Goal: Find specific page/section: Find specific page/section

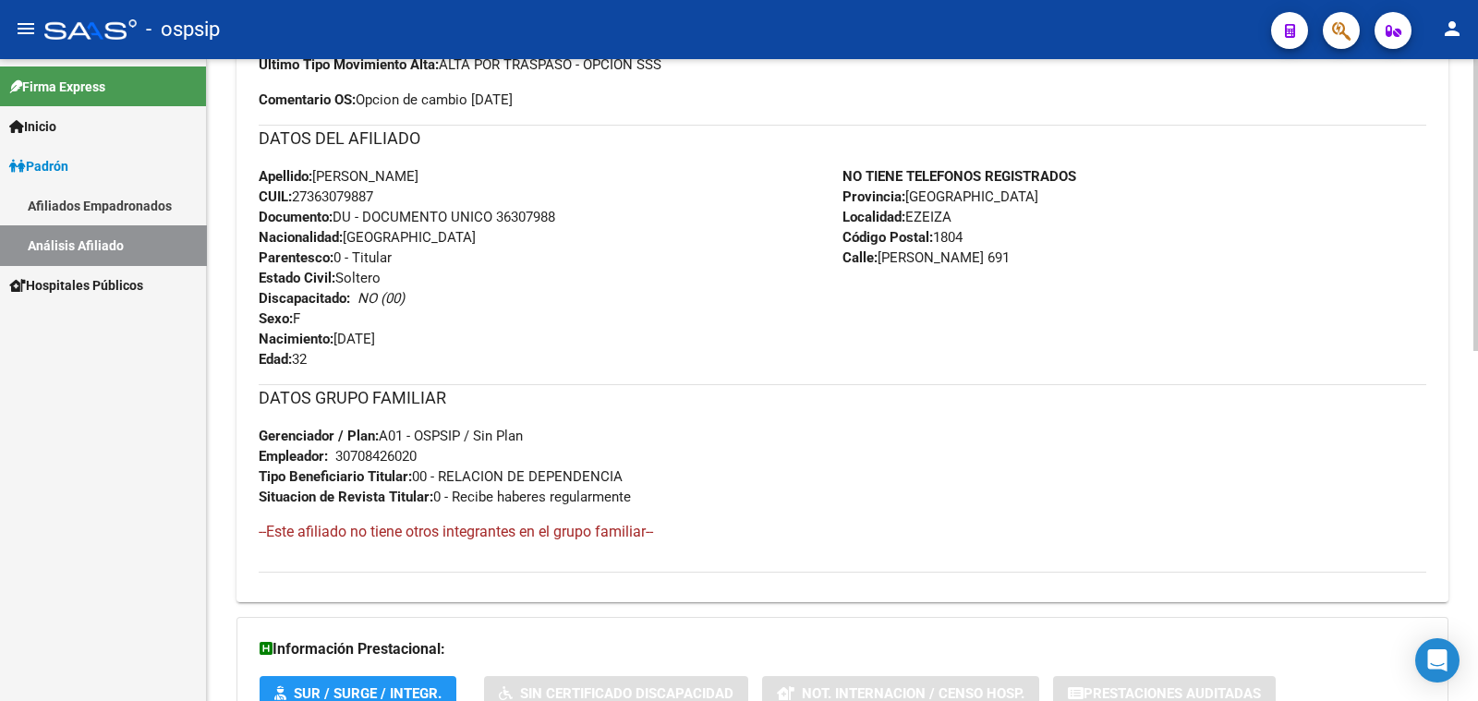
scroll to position [424, 0]
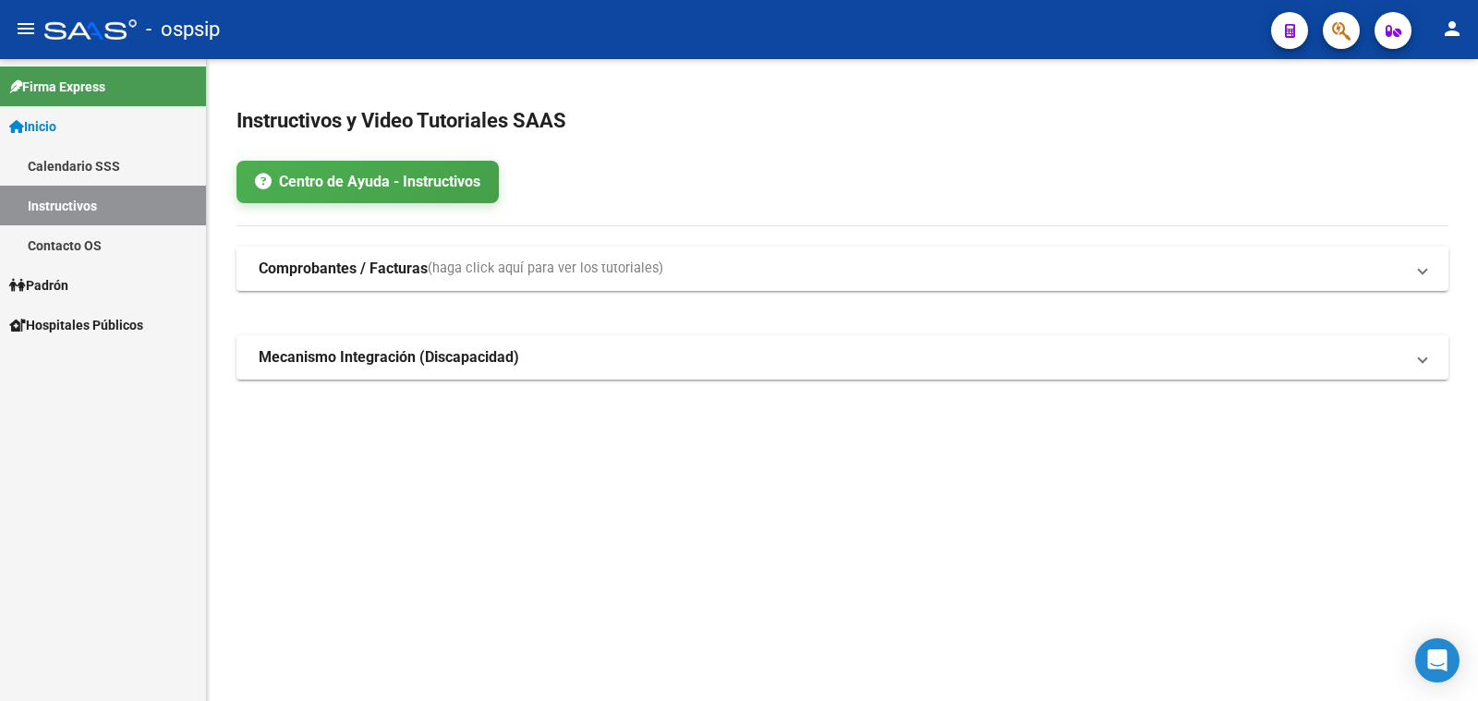
click at [55, 278] on span "Padrón" at bounding box center [38, 285] width 59 height 20
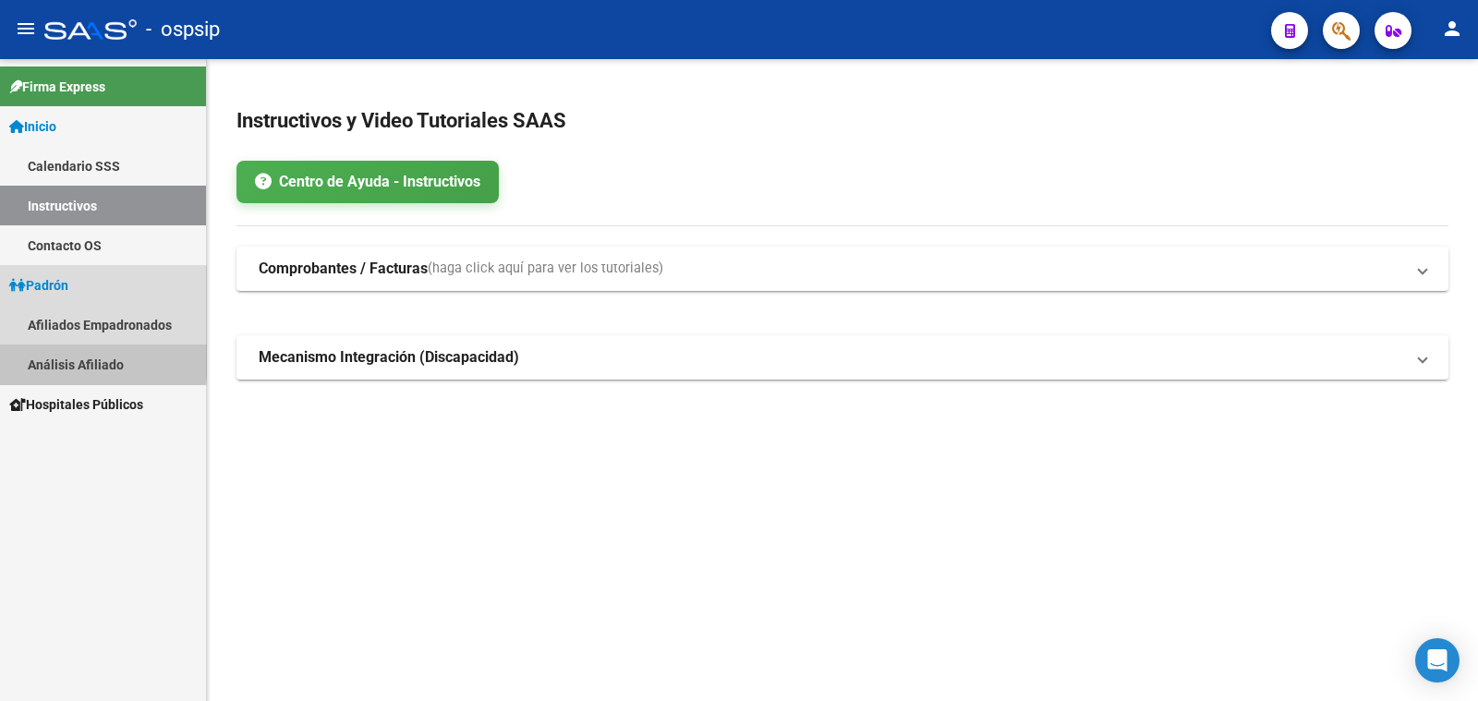
click at [62, 360] on link "Análisis Afiliado" at bounding box center [103, 365] width 206 height 40
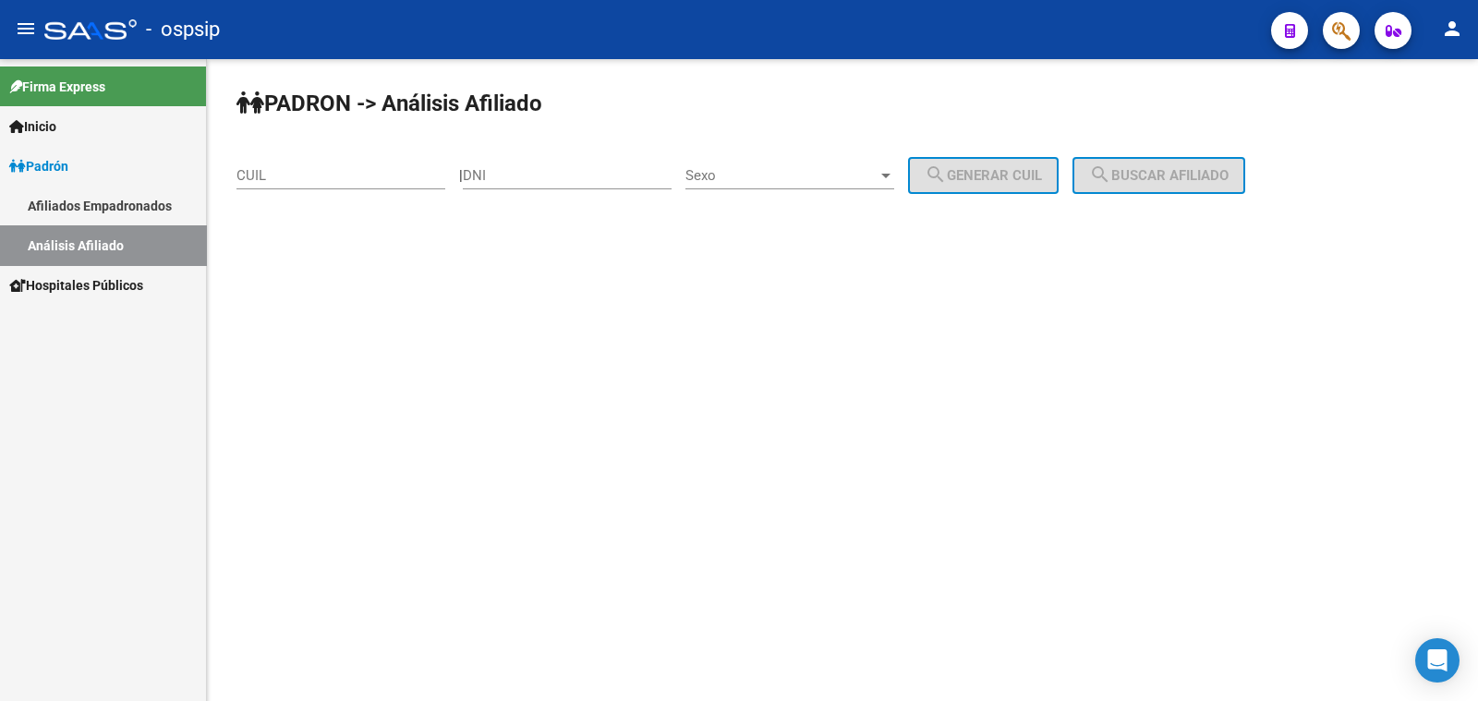
click at [510, 164] on div "DNI" at bounding box center [567, 170] width 209 height 40
type input "21982948"
click at [793, 173] on span "Sexo" at bounding box center [781, 175] width 192 height 17
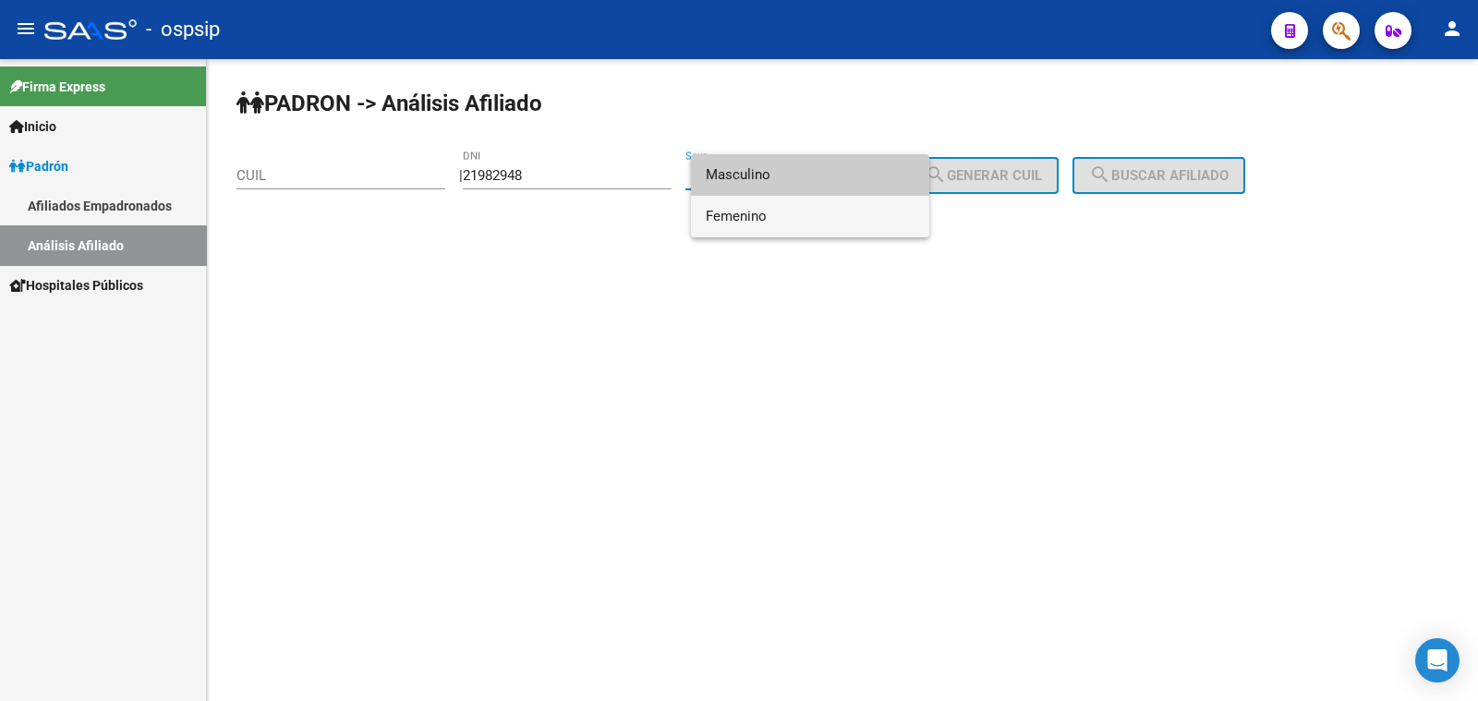
click at [813, 217] on span "Femenino" at bounding box center [810, 217] width 209 height 42
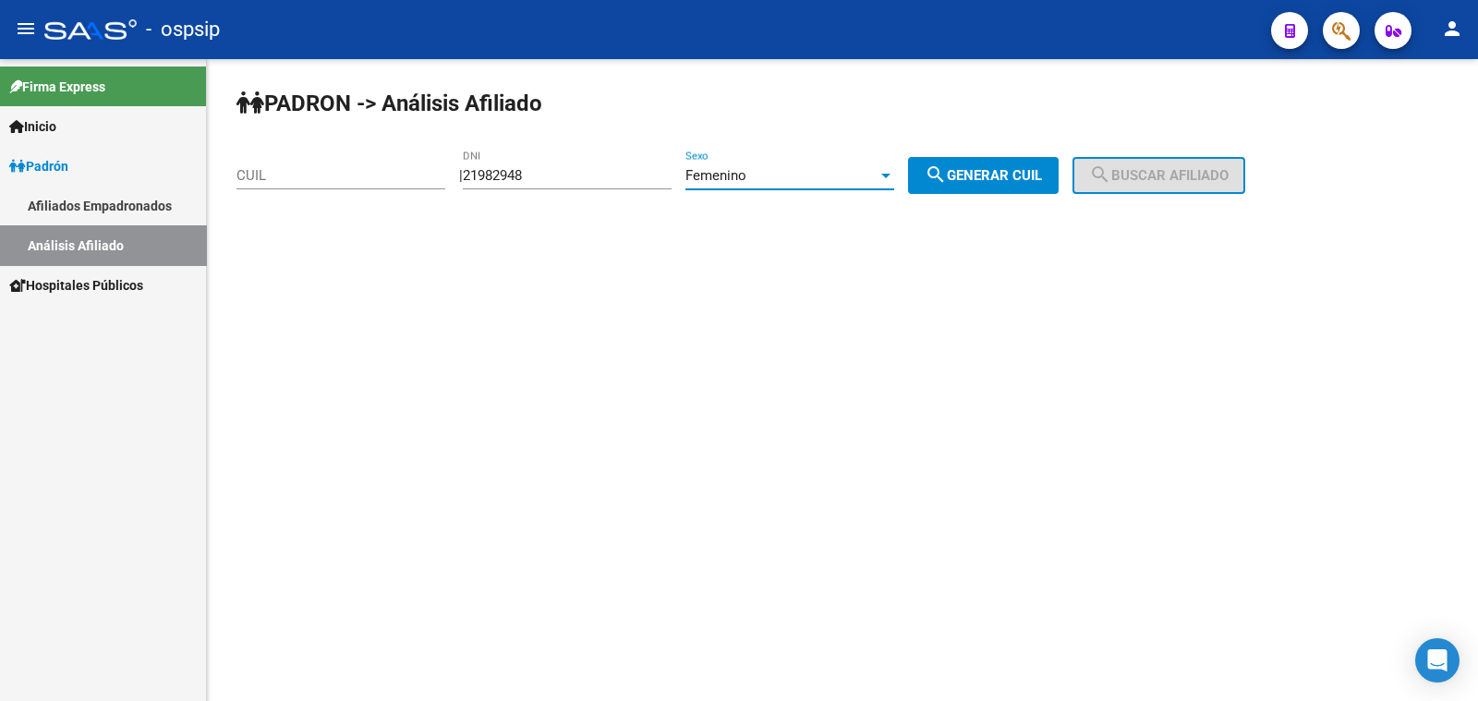
click at [1001, 170] on span "search Generar CUIL" at bounding box center [983, 175] width 117 height 17
type input "27-21982948-0"
click at [1177, 173] on span "search Buscar afiliado" at bounding box center [1158, 175] width 139 height 17
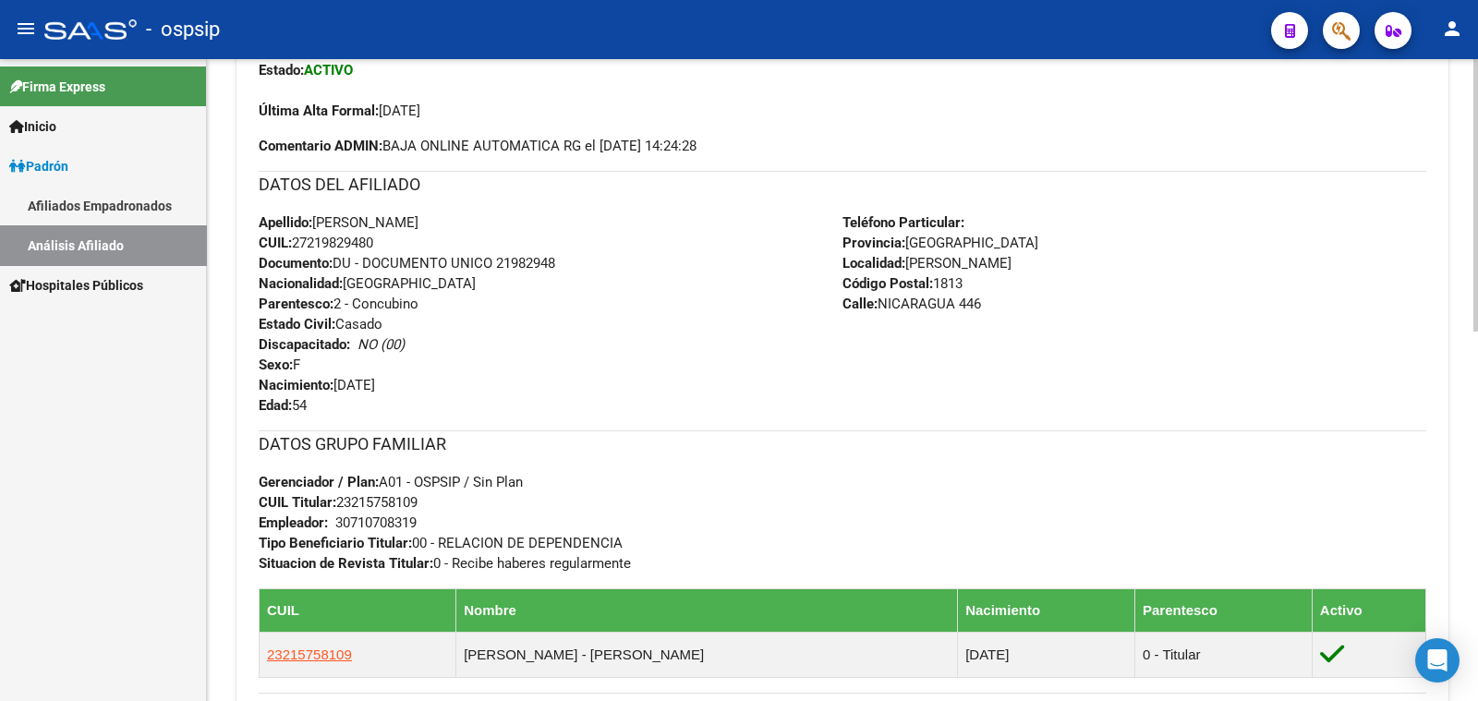
scroll to position [577, 0]
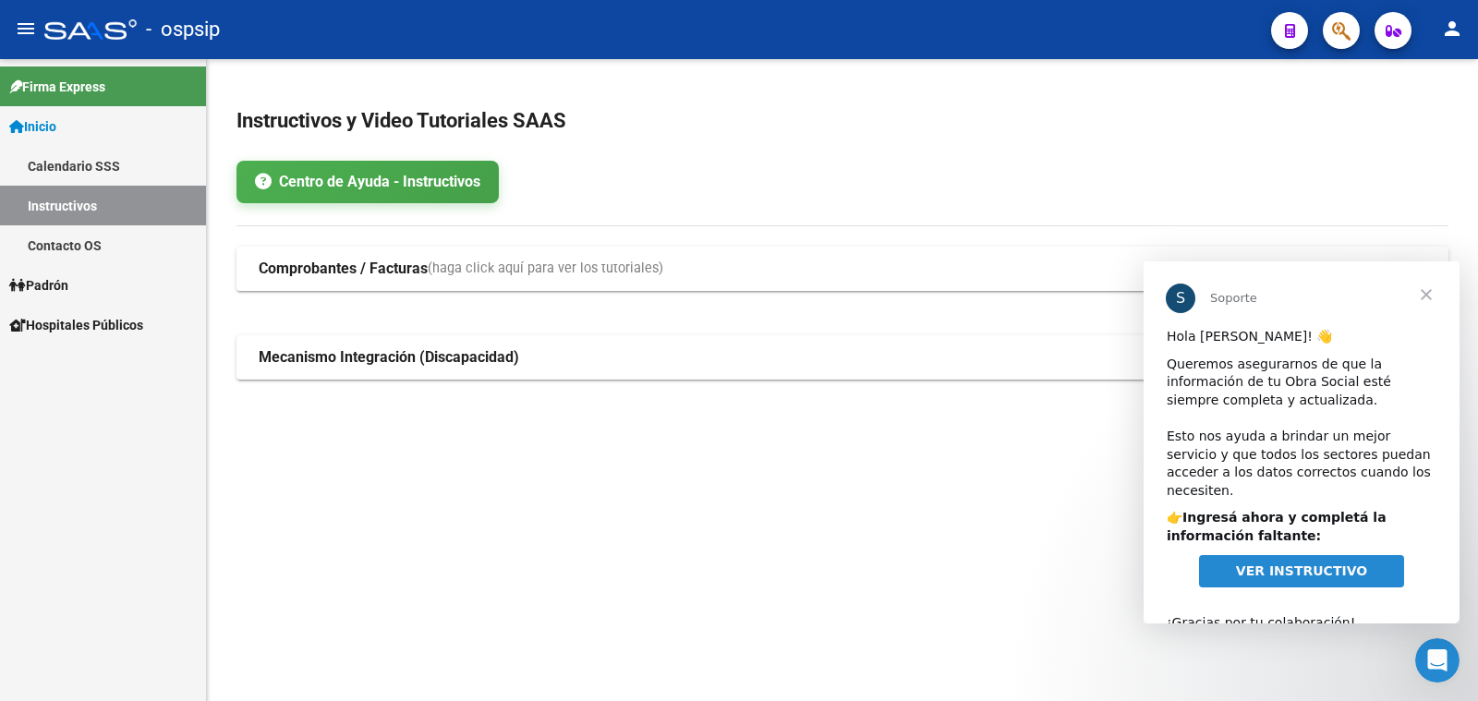
click at [1424, 296] on span "Cerrar" at bounding box center [1426, 294] width 67 height 67
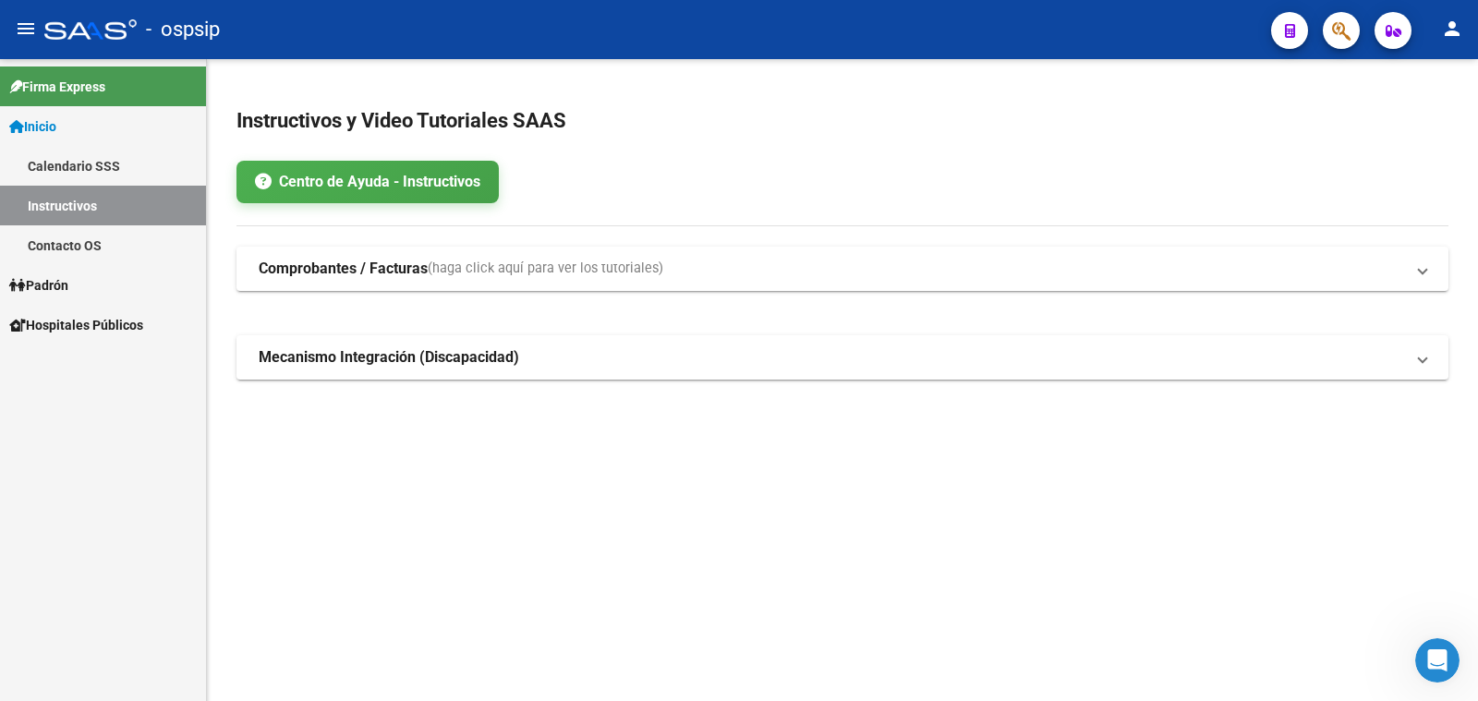
click at [58, 284] on span "Padrón" at bounding box center [38, 285] width 59 height 20
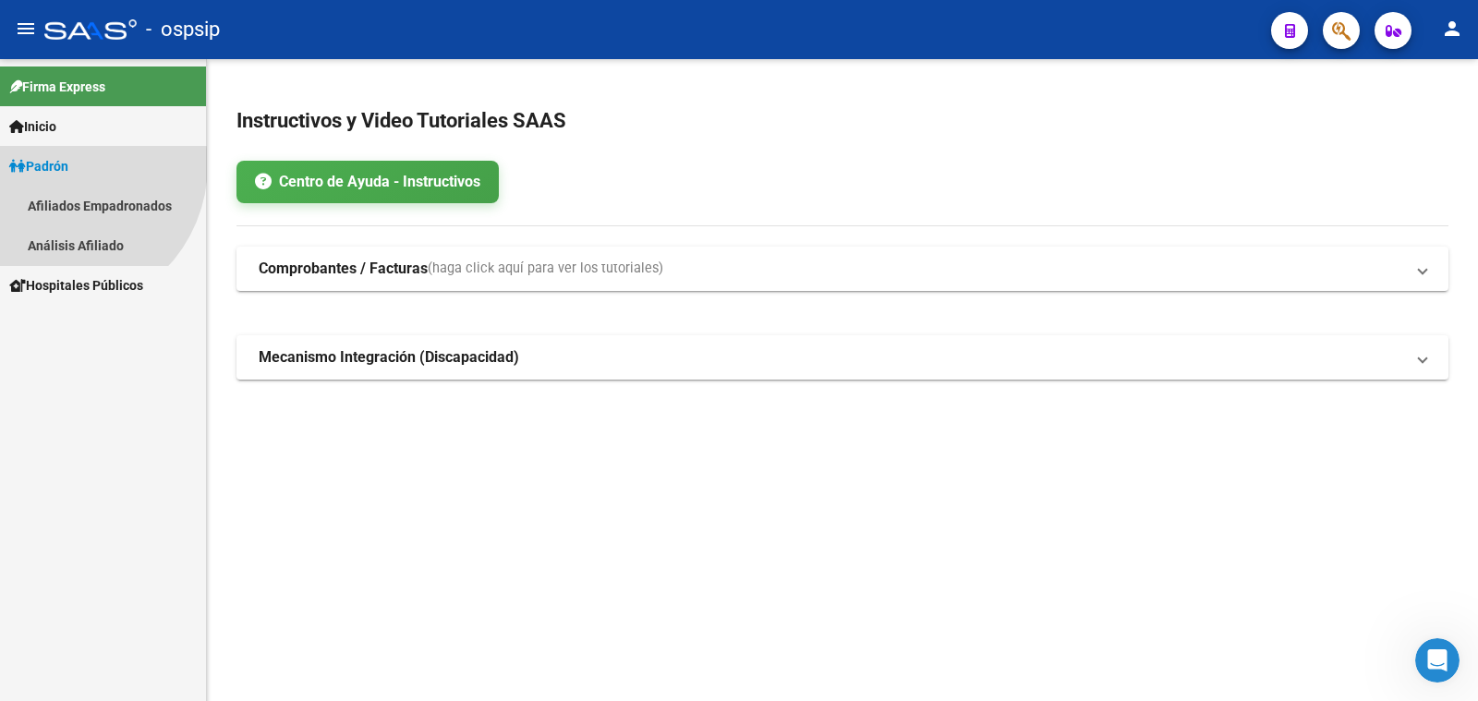
click at [57, 265] on span "Padrón Afiliados Empadronados Análisis Afiliado" at bounding box center [103, 205] width 206 height 119
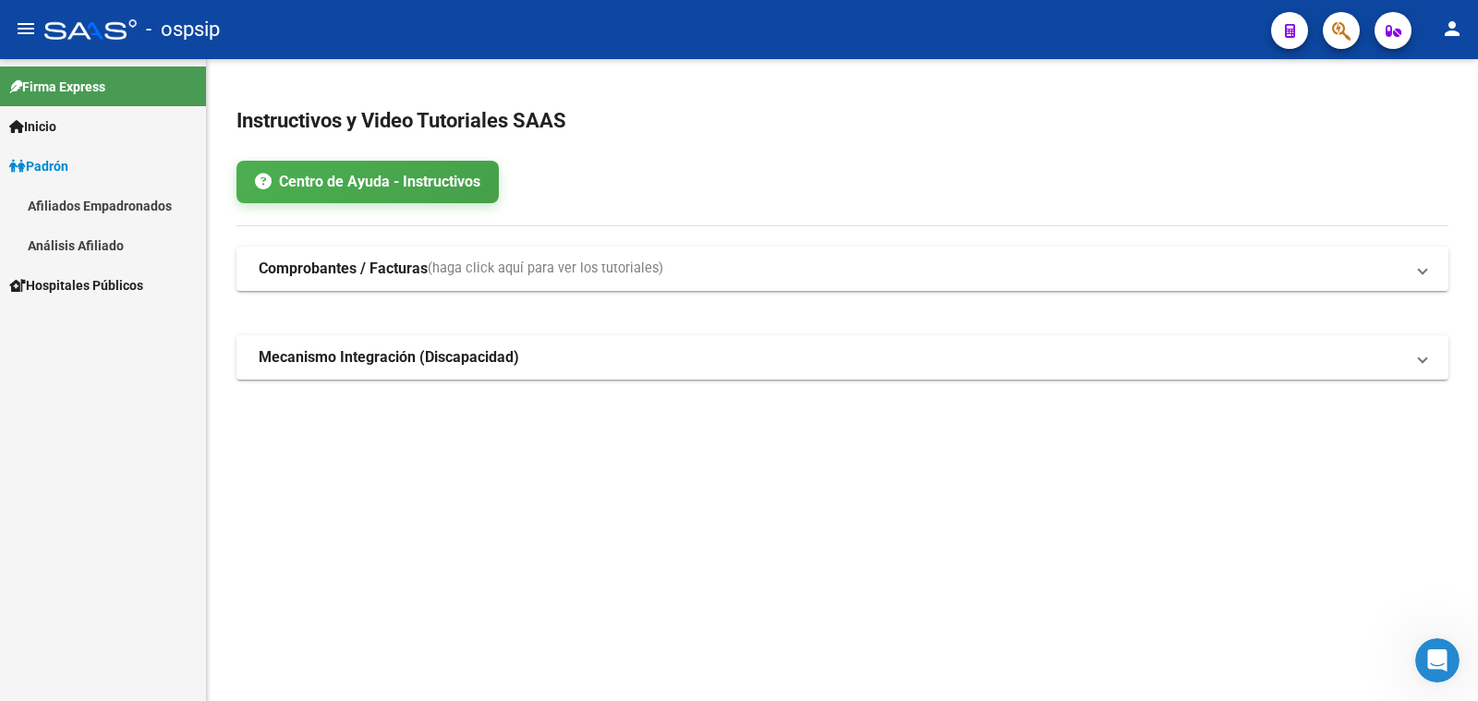
click at [66, 166] on span "Padrón" at bounding box center [38, 166] width 59 height 20
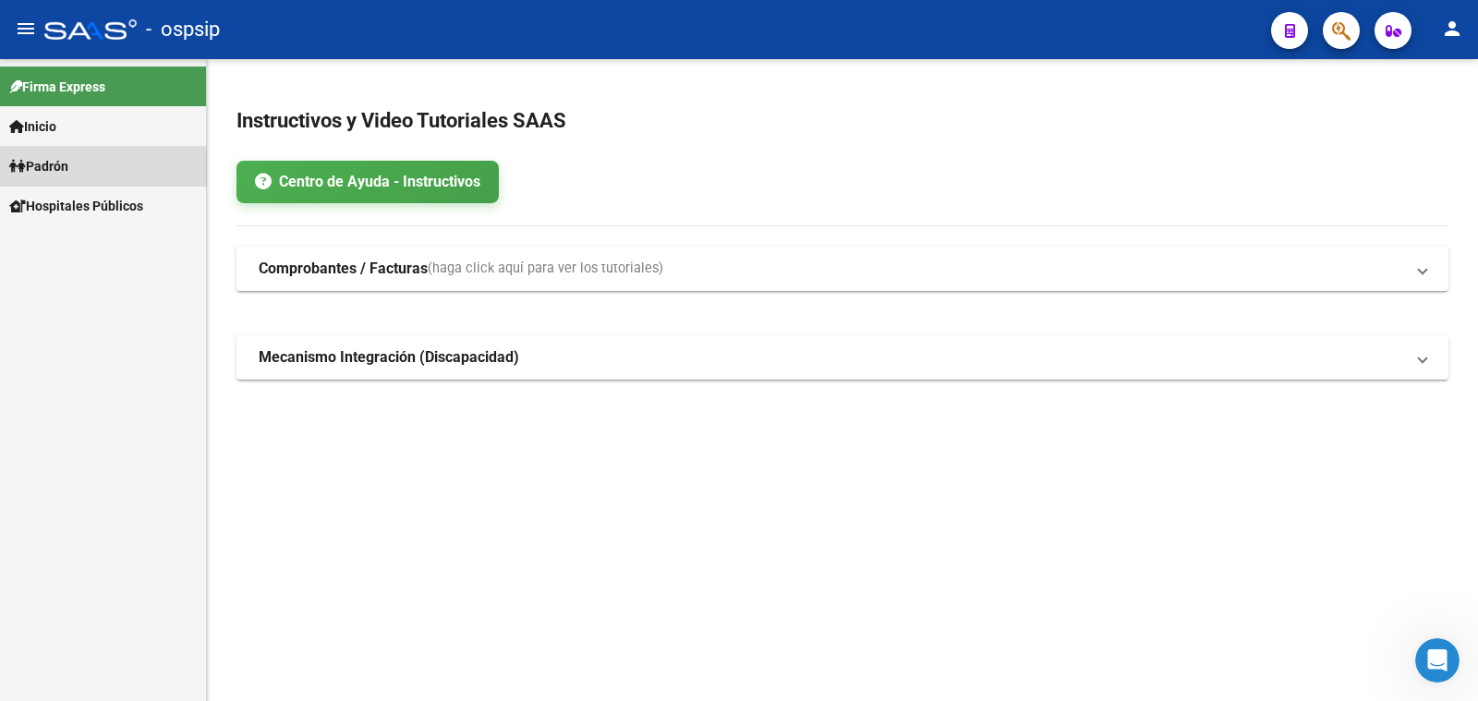
click at [68, 167] on span "Padrón" at bounding box center [38, 166] width 59 height 20
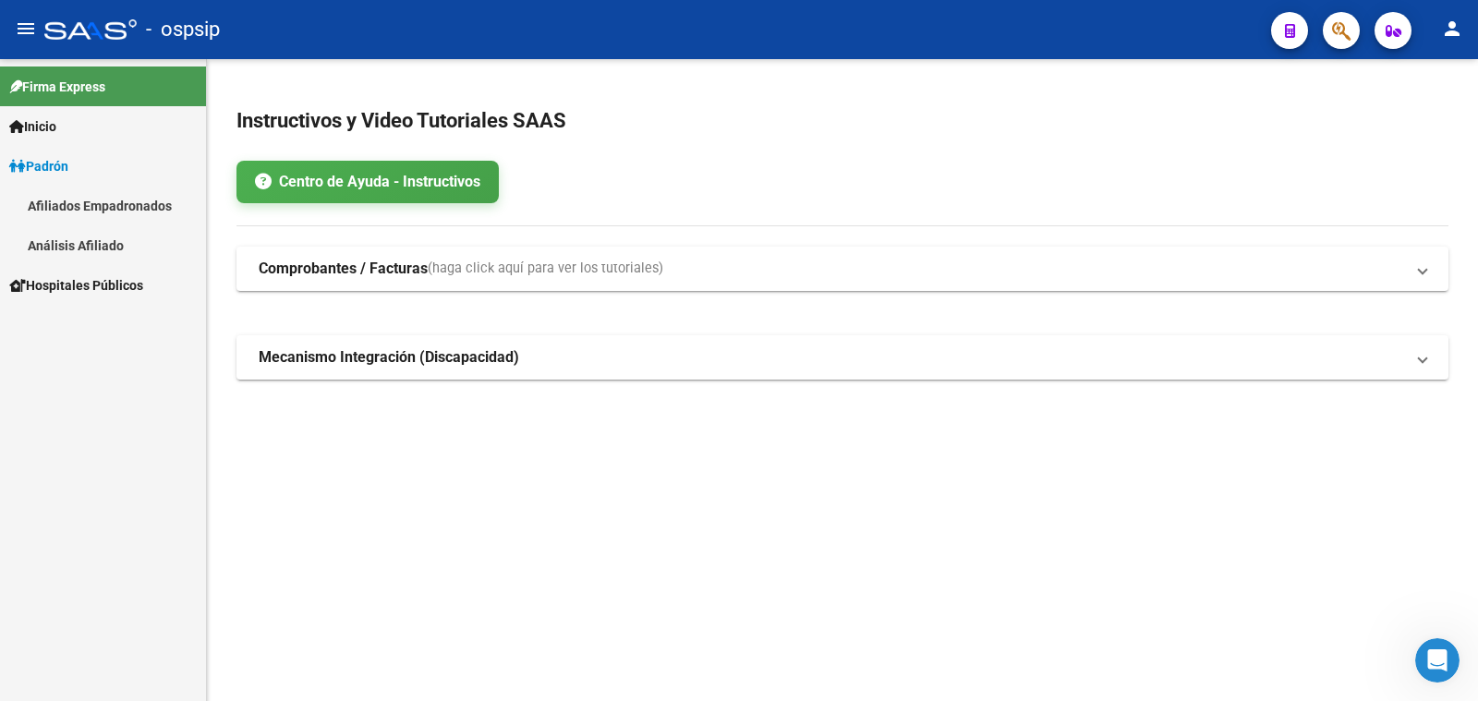
click at [106, 243] on link "Análisis Afiliado" at bounding box center [103, 245] width 206 height 40
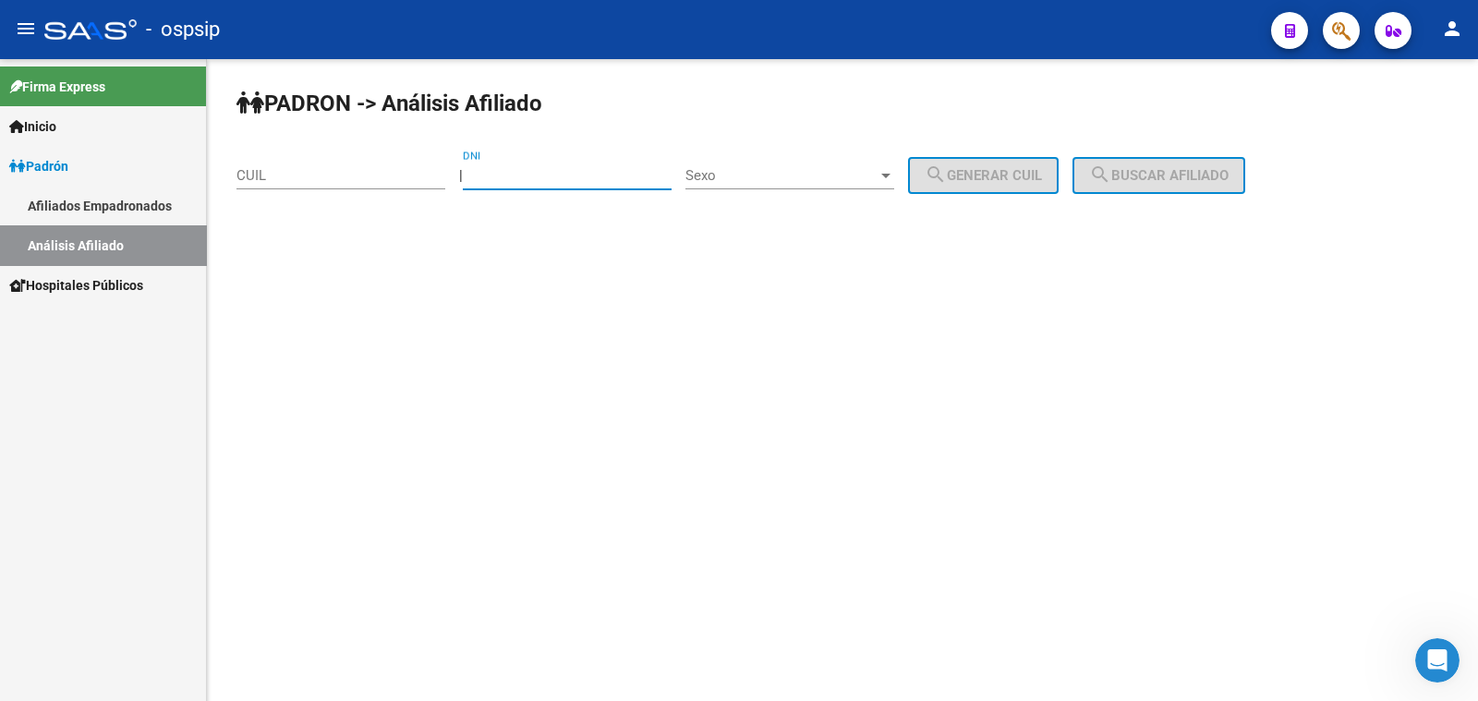
click at [527, 175] on input "DNI" at bounding box center [567, 175] width 209 height 17
type input "52165226"
click at [798, 172] on span "Sexo" at bounding box center [781, 175] width 192 height 17
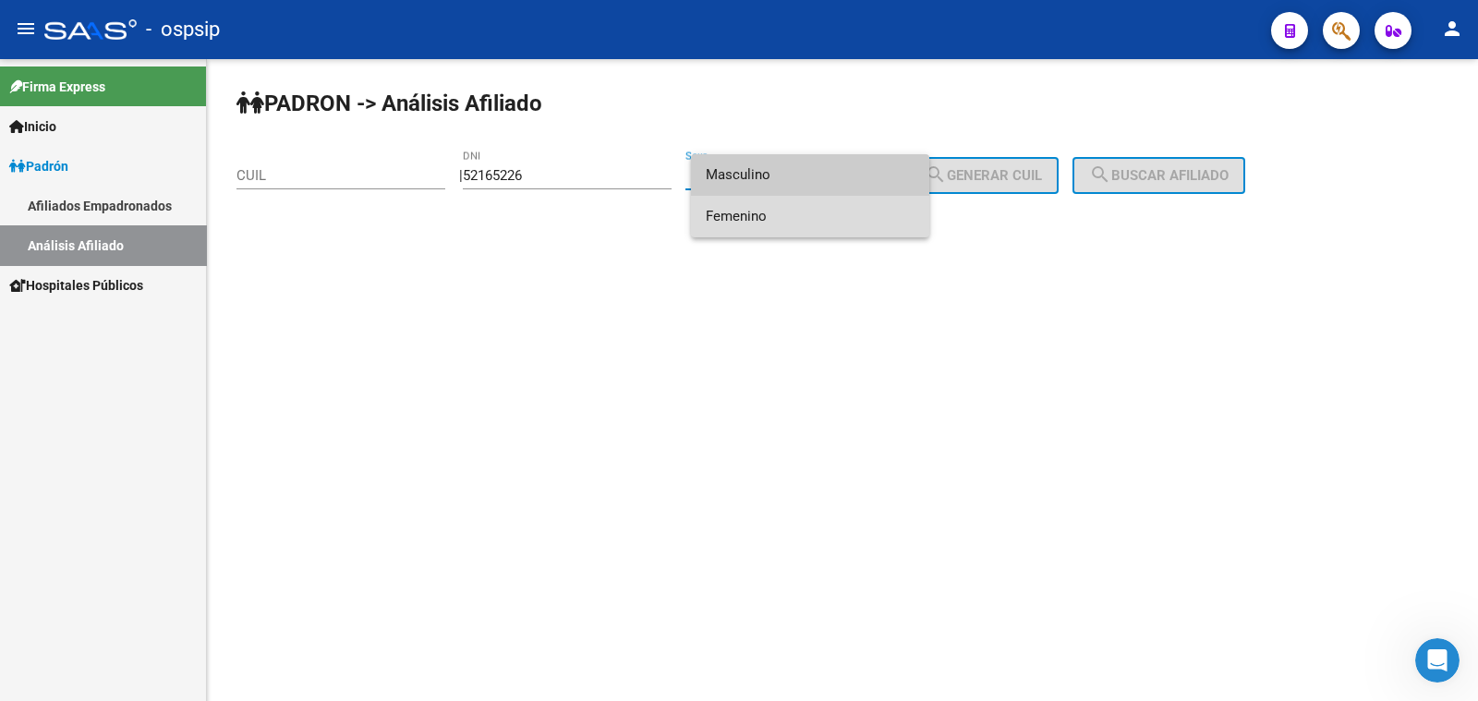
click at [818, 214] on span "Femenino" at bounding box center [810, 217] width 209 height 42
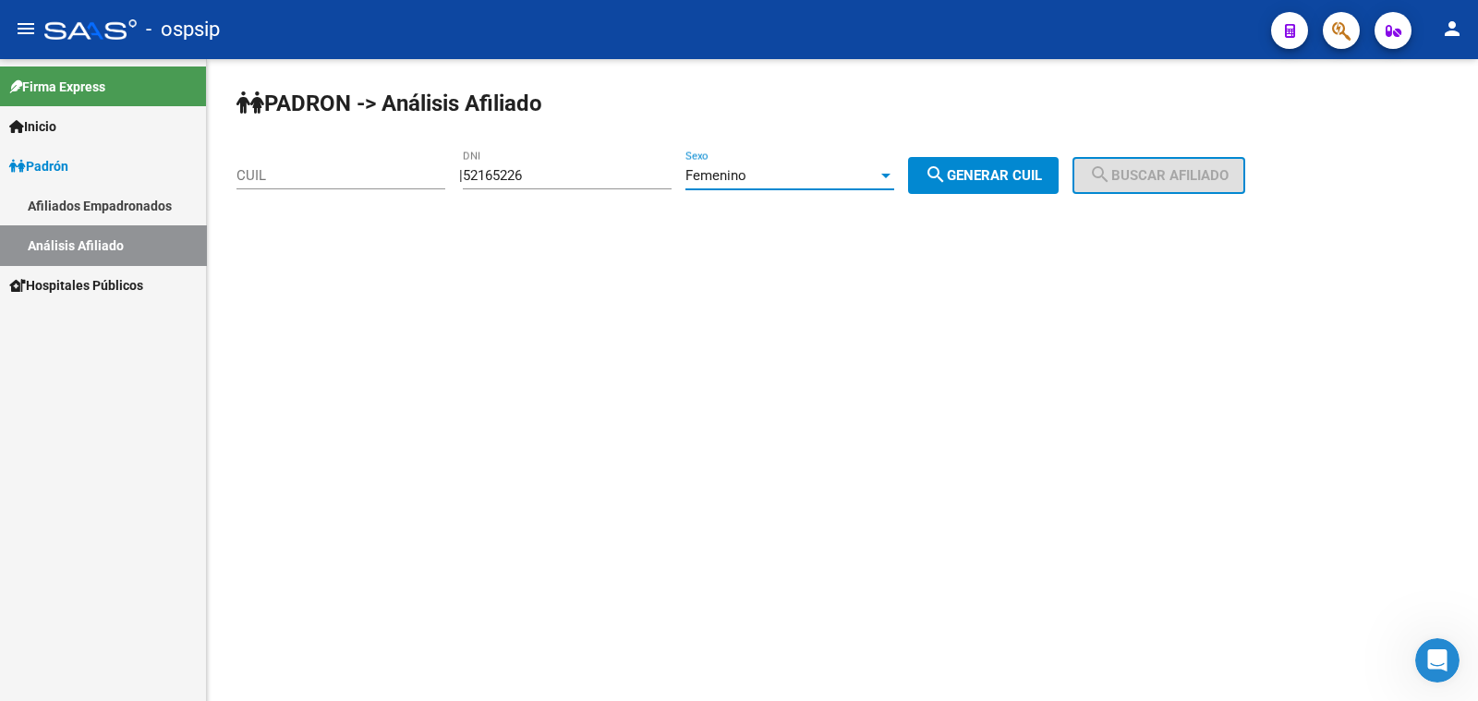
drag, startPoint x: 993, startPoint y: 170, endPoint x: 1030, endPoint y: 177, distance: 37.7
click at [996, 170] on span "search Generar CUIL" at bounding box center [983, 175] width 117 height 17
type input "27-52165226-3"
click at [1142, 171] on span "search Buscar afiliado" at bounding box center [1158, 175] width 139 height 17
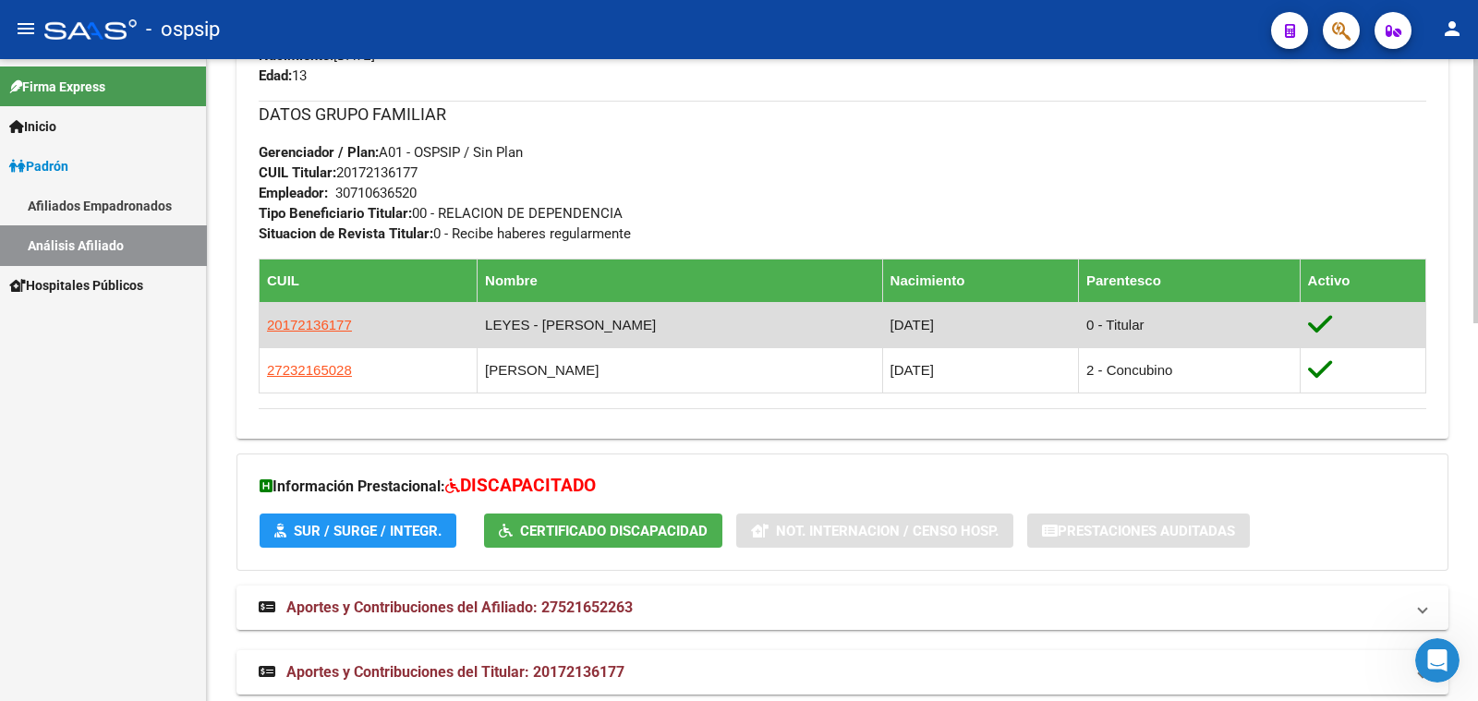
scroll to position [915, 0]
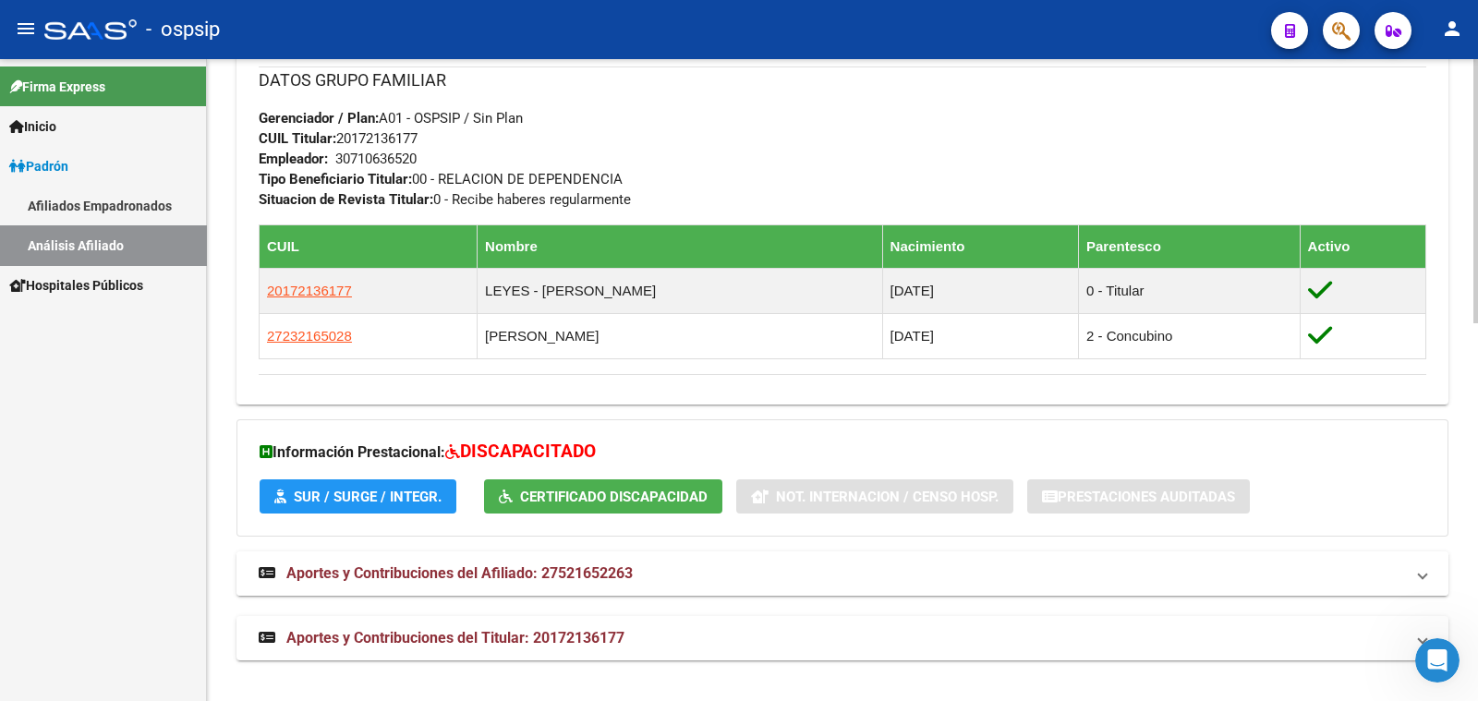
click at [499, 565] on span "Aportes y Contribuciones del Afiliado: 27521652263" at bounding box center [459, 573] width 346 height 18
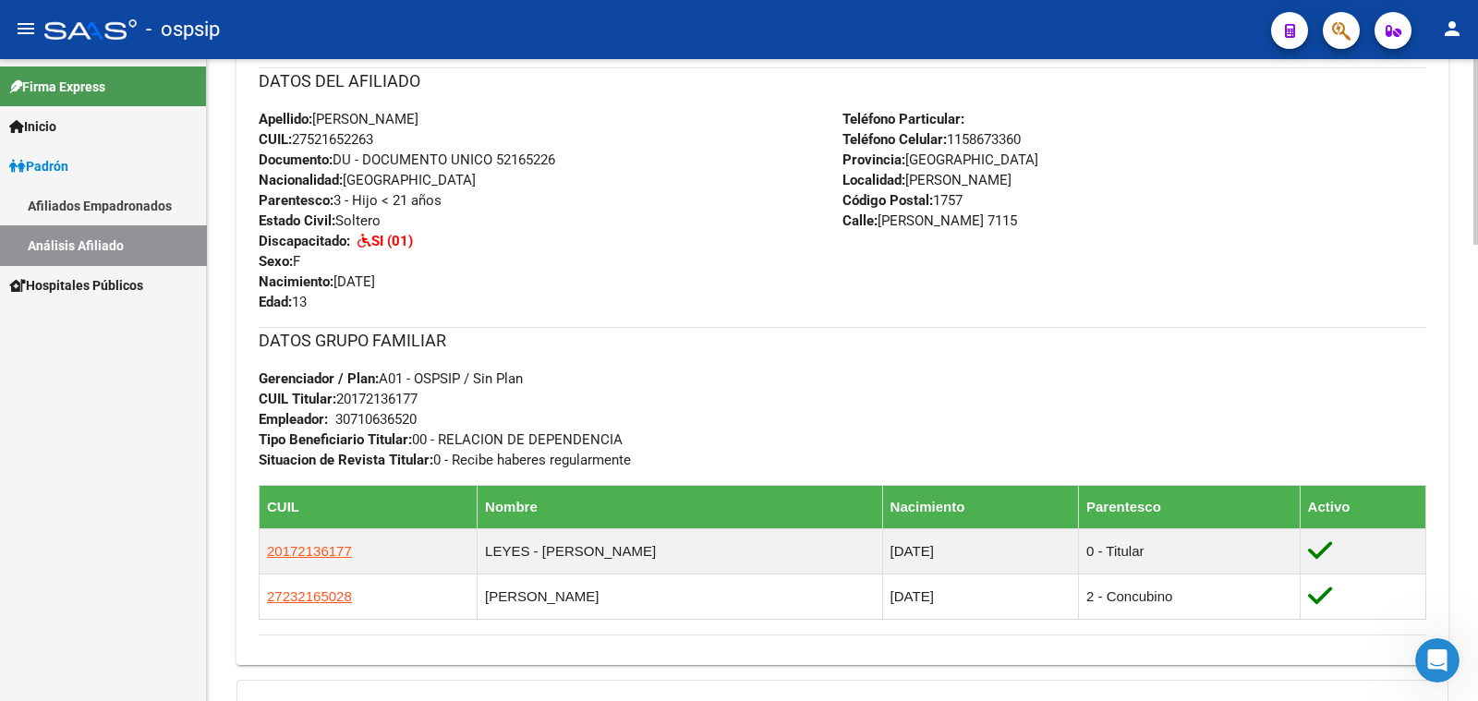
scroll to position [568, 0]
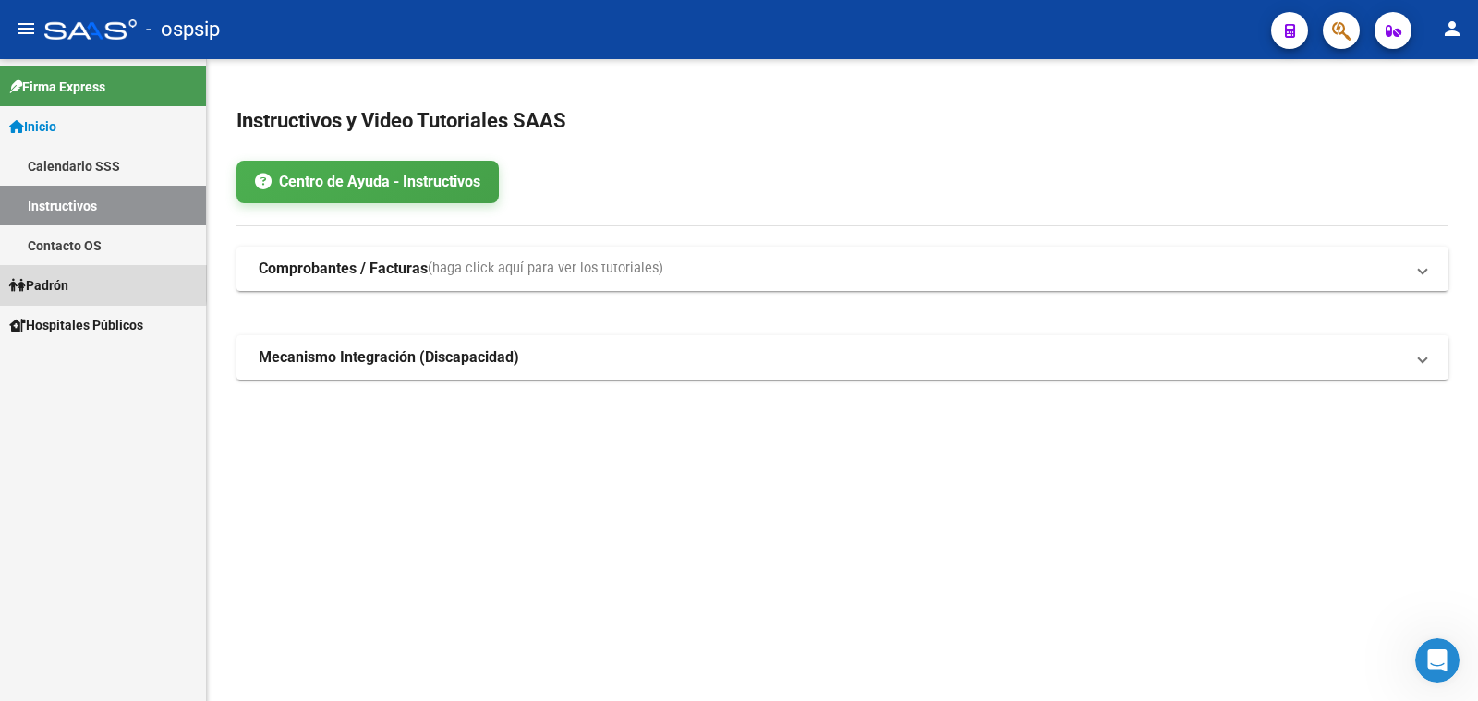
click at [42, 284] on span "Padrón" at bounding box center [38, 285] width 59 height 20
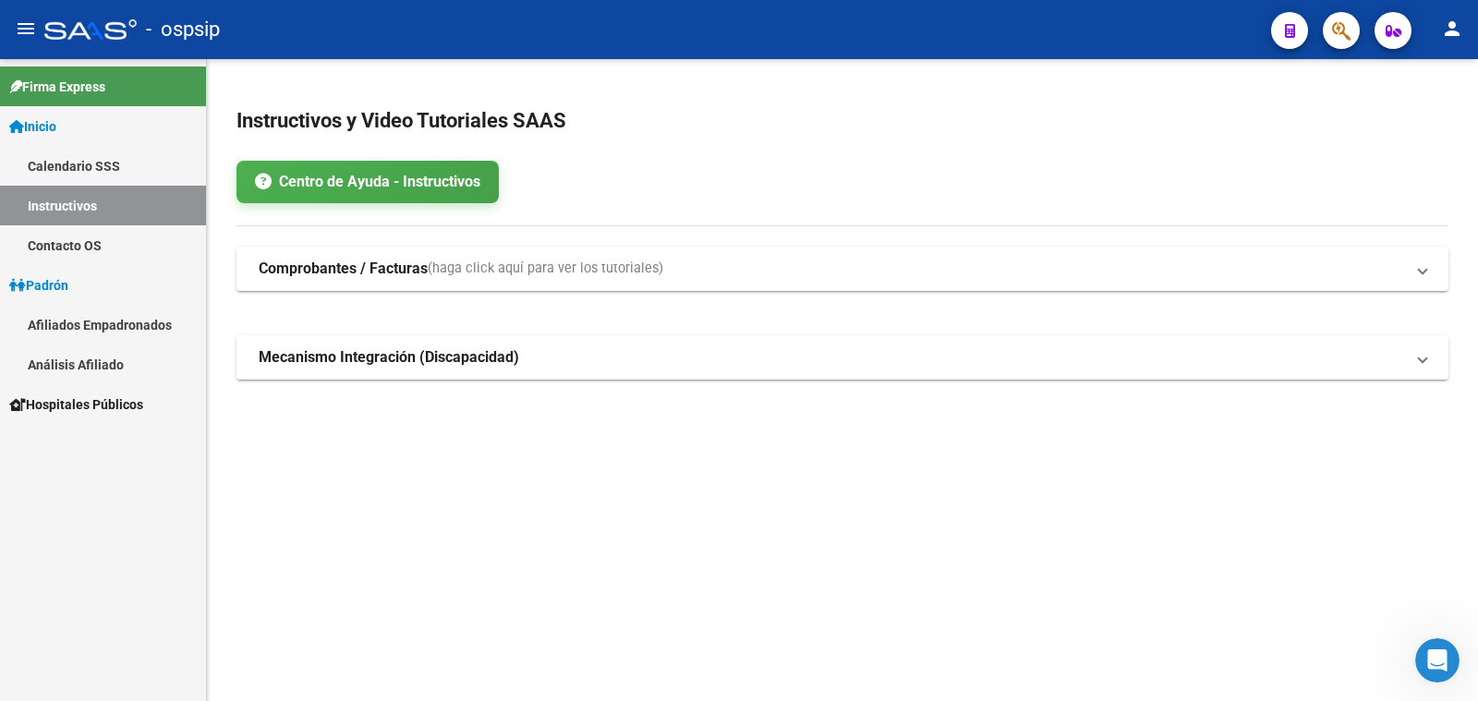
click at [71, 356] on link "Análisis Afiliado" at bounding box center [103, 365] width 206 height 40
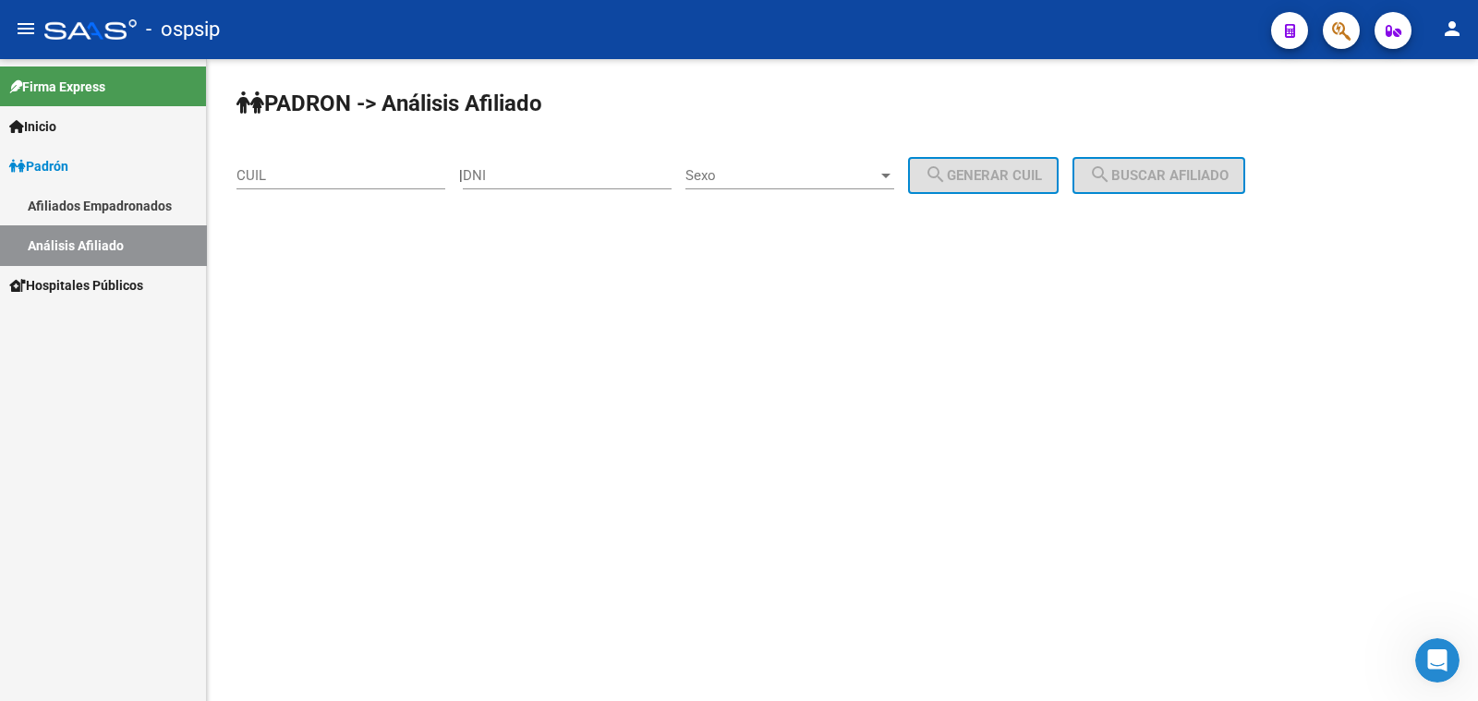
click at [590, 173] on input "DNI" at bounding box center [567, 175] width 209 height 17
paste input "32606871"
type input "32606871"
click at [821, 166] on div "Sexo Sexo" at bounding box center [789, 170] width 209 height 40
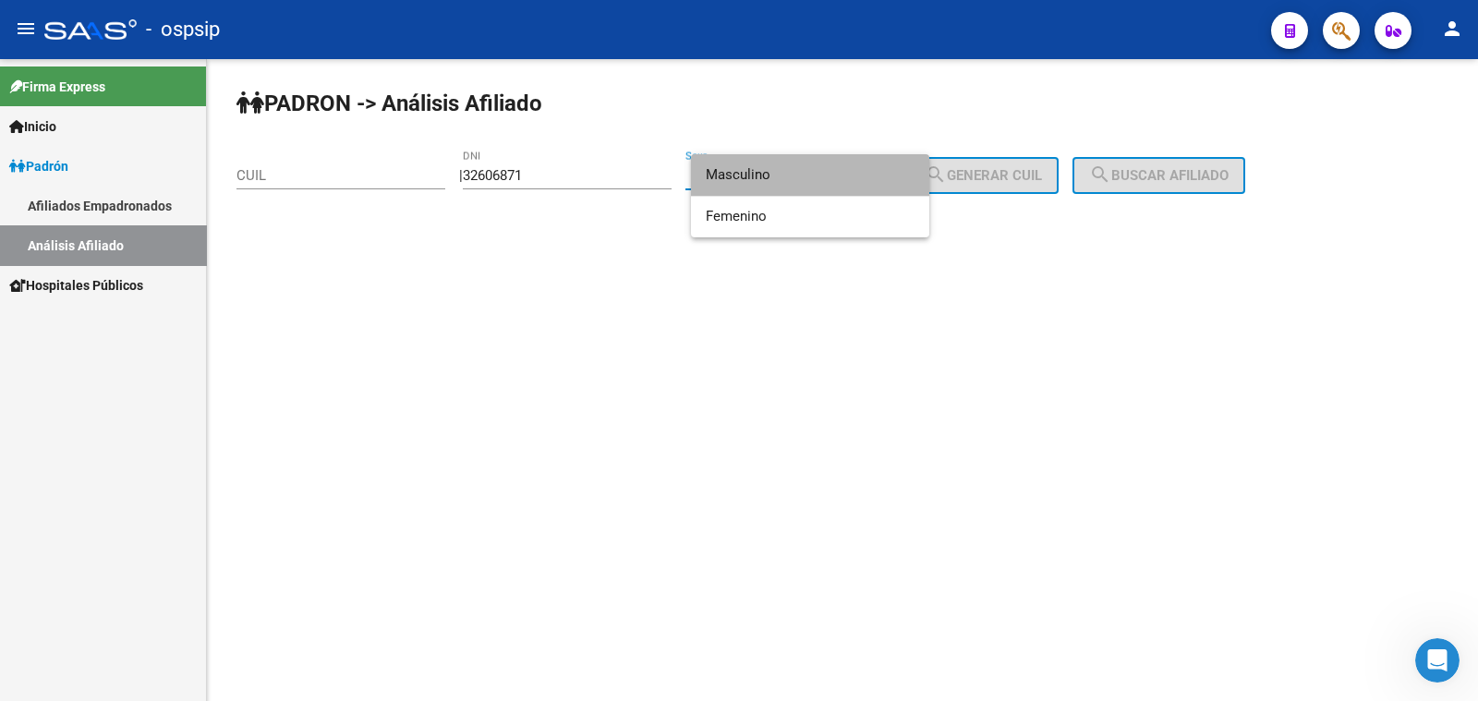
click at [821, 166] on span "Masculino" at bounding box center [810, 175] width 209 height 42
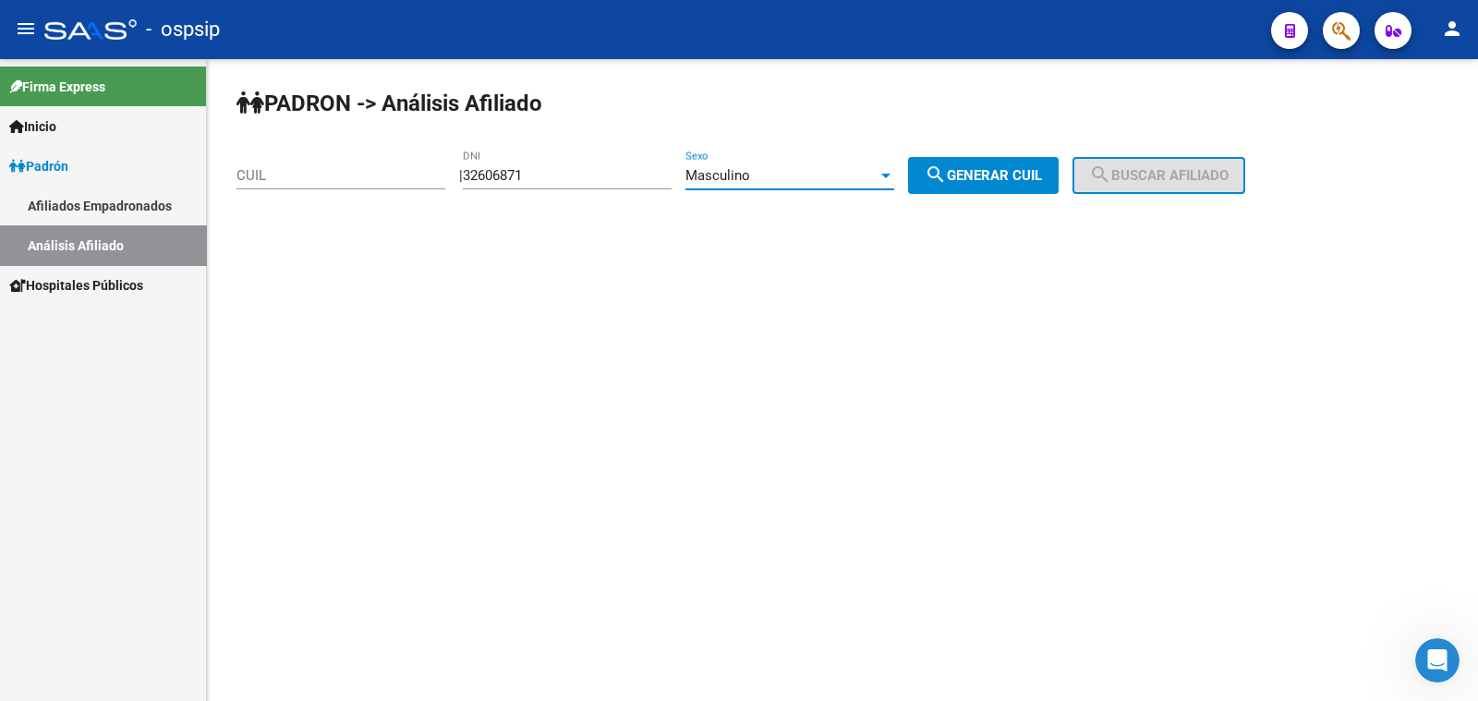
click at [1012, 162] on button "search Generar CUIL" at bounding box center [983, 175] width 151 height 37
type input "20-32606871-4"
click at [1133, 171] on span "search Buscar afiliado" at bounding box center [1158, 175] width 139 height 17
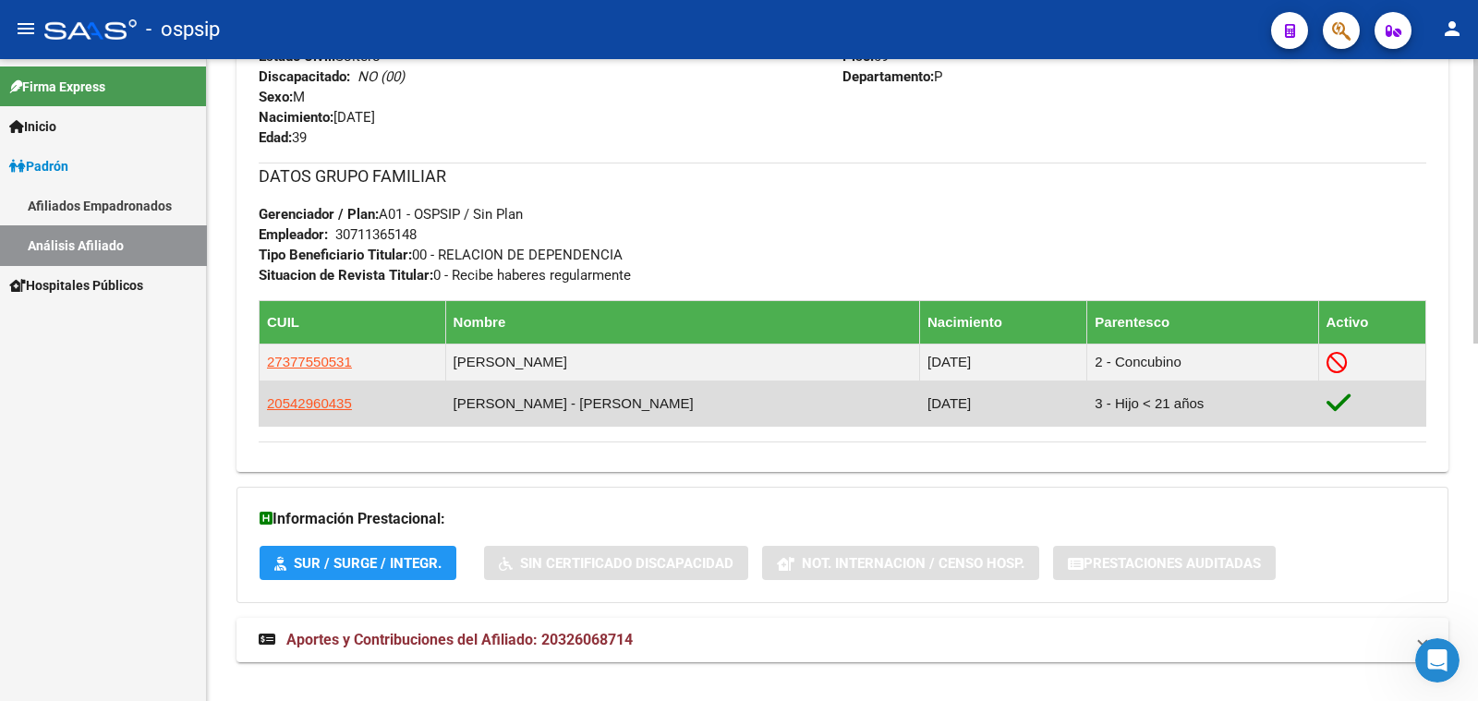
scroll to position [806, 0]
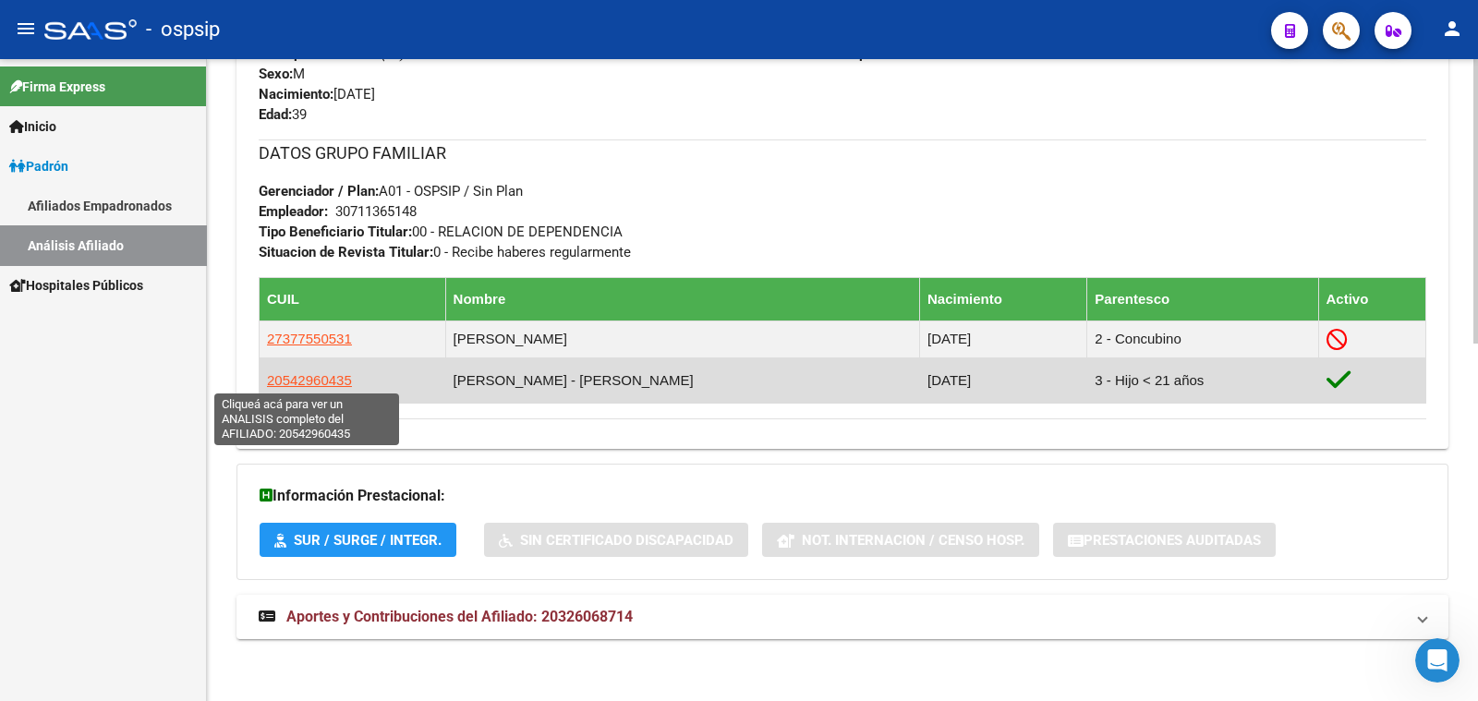
click at [289, 376] on span "20542960435" at bounding box center [309, 380] width 85 height 16
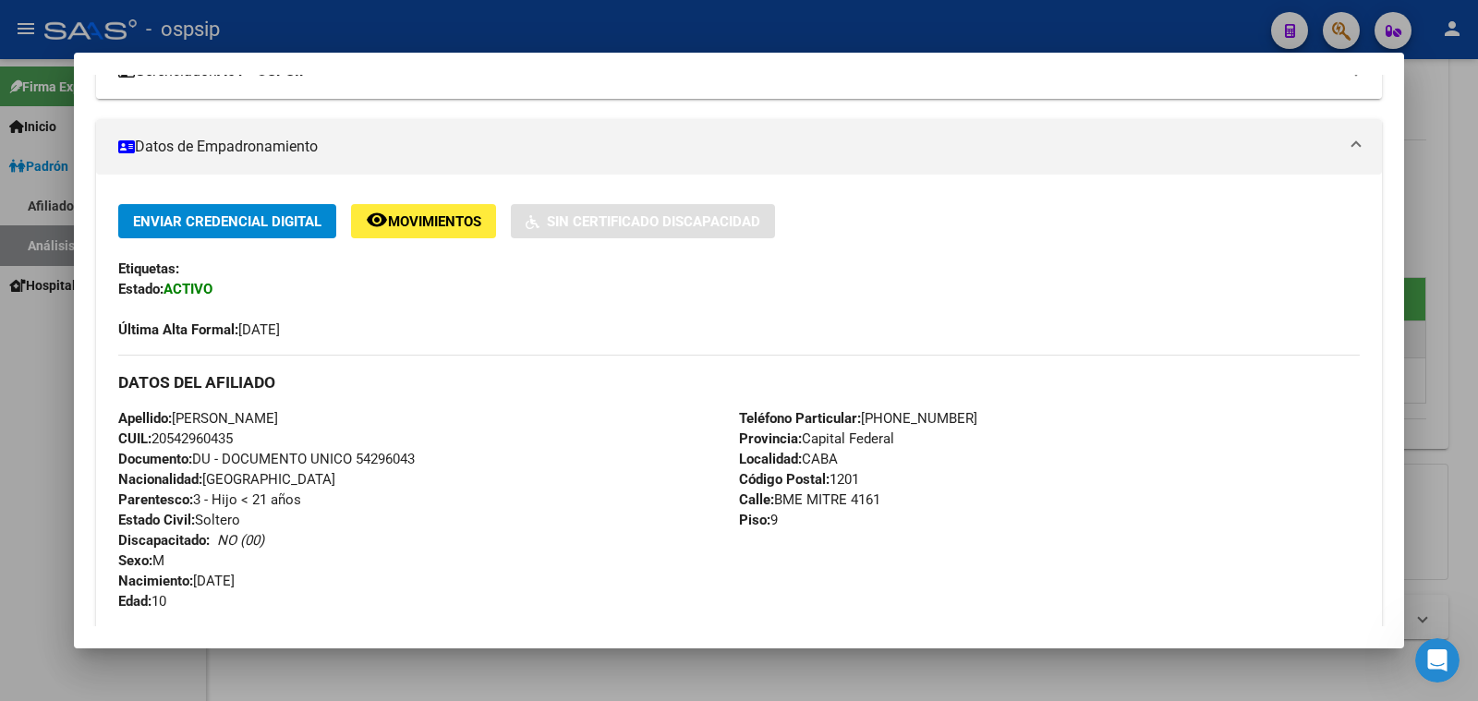
scroll to position [346, 0]
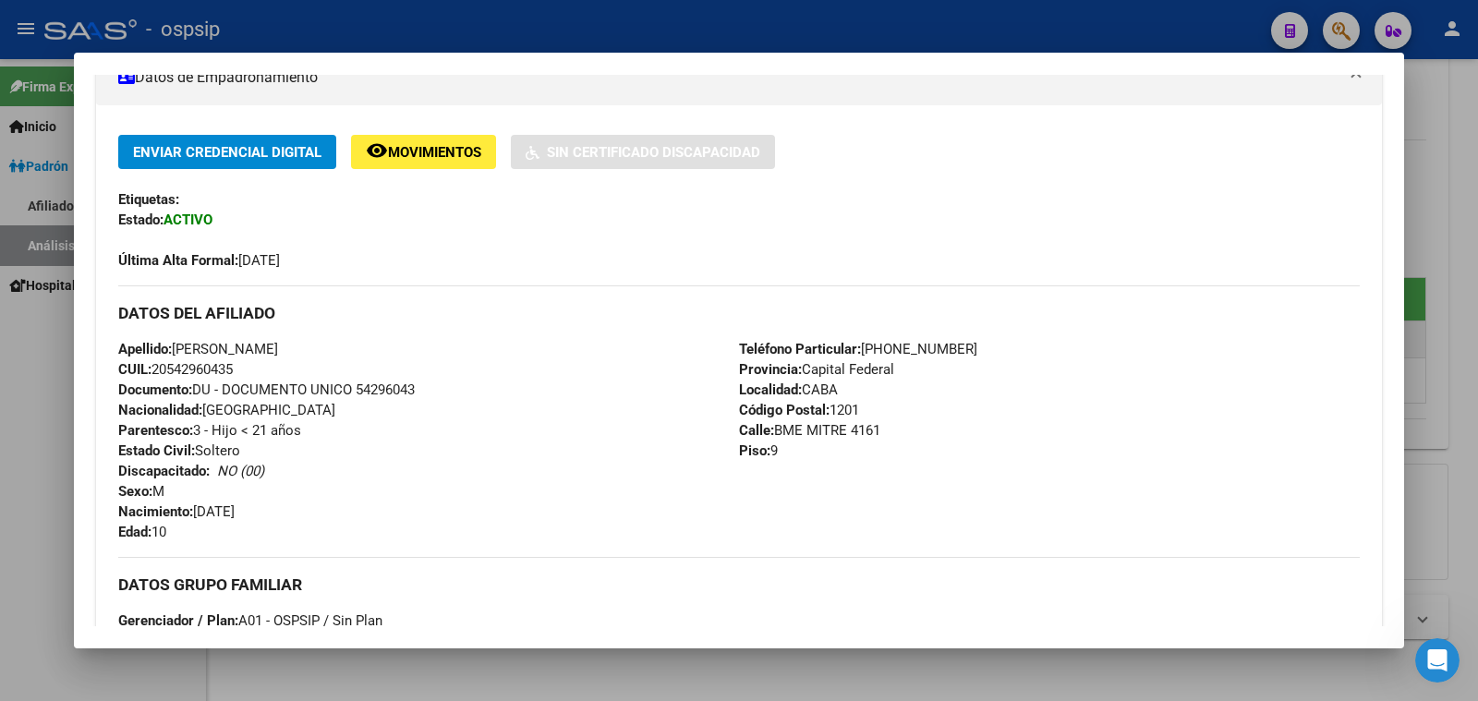
drag, startPoint x: 1432, startPoint y: 117, endPoint x: 1428, endPoint y: 78, distance: 39.9
click at [1428, 78] on div at bounding box center [739, 350] width 1478 height 701
